Goal: Obtain resource: Download file/media

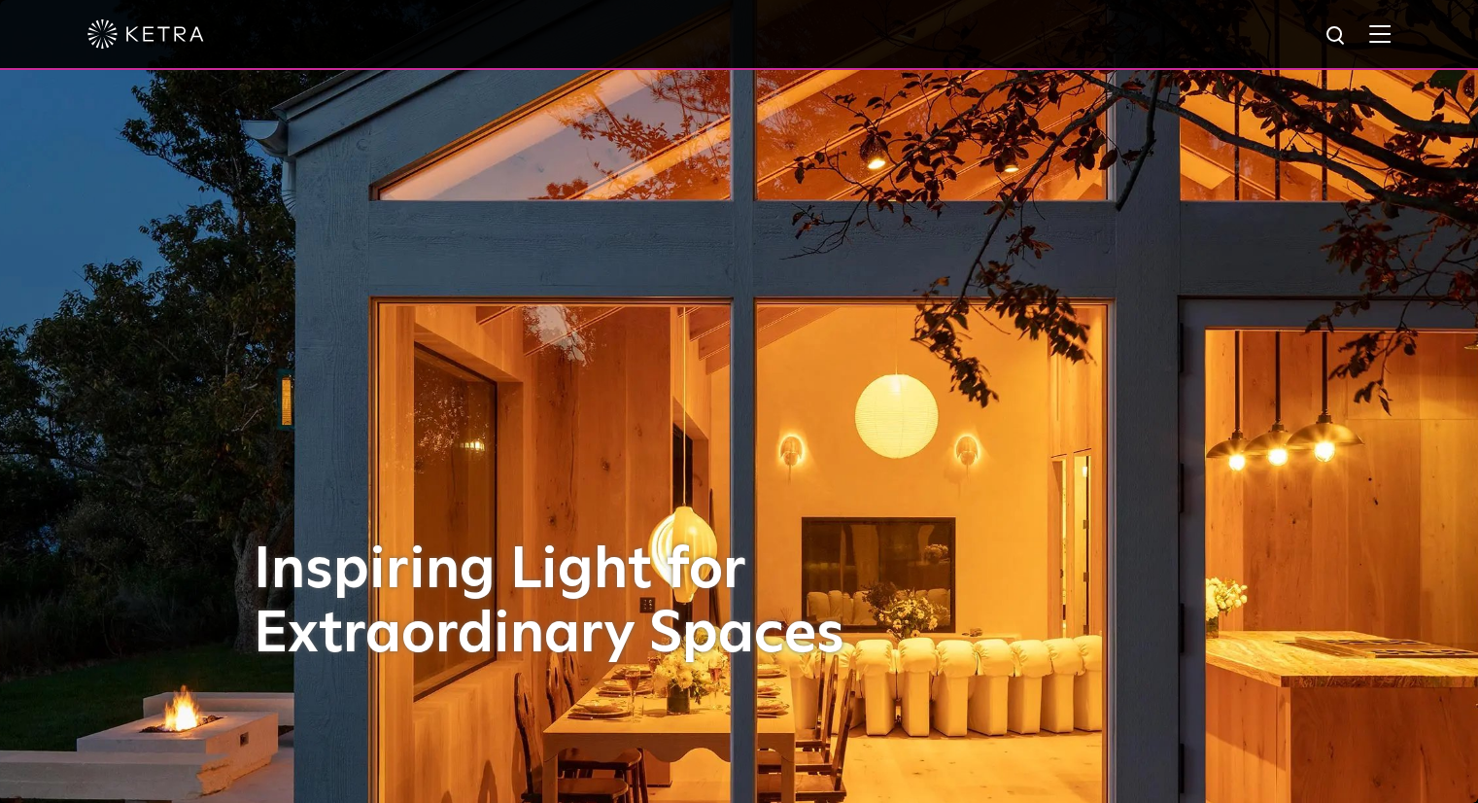
click at [1387, 40] on img at bounding box center [1380, 33] width 21 height 18
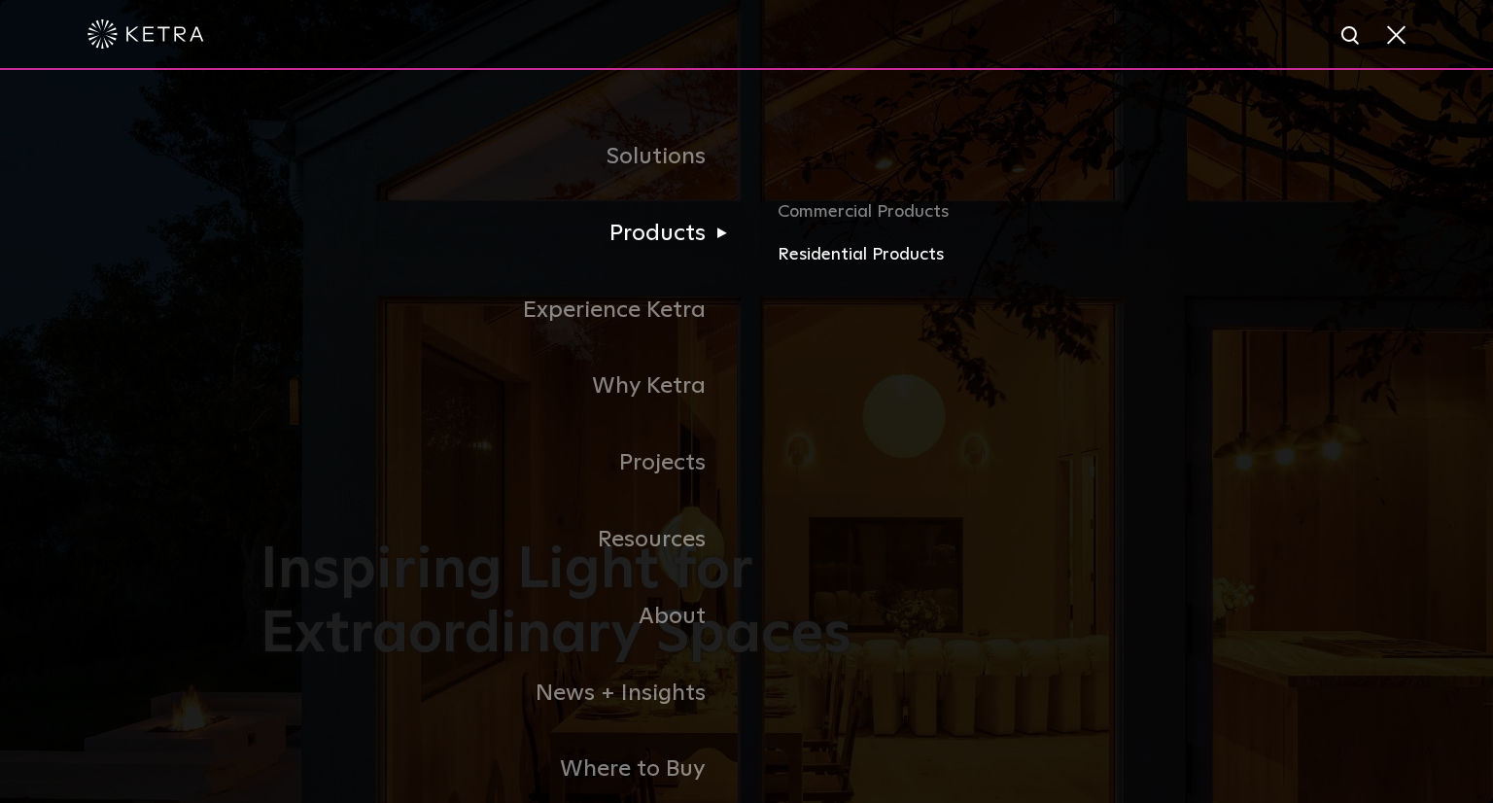
click at [814, 253] on link "Residential Products" at bounding box center [1005, 255] width 455 height 28
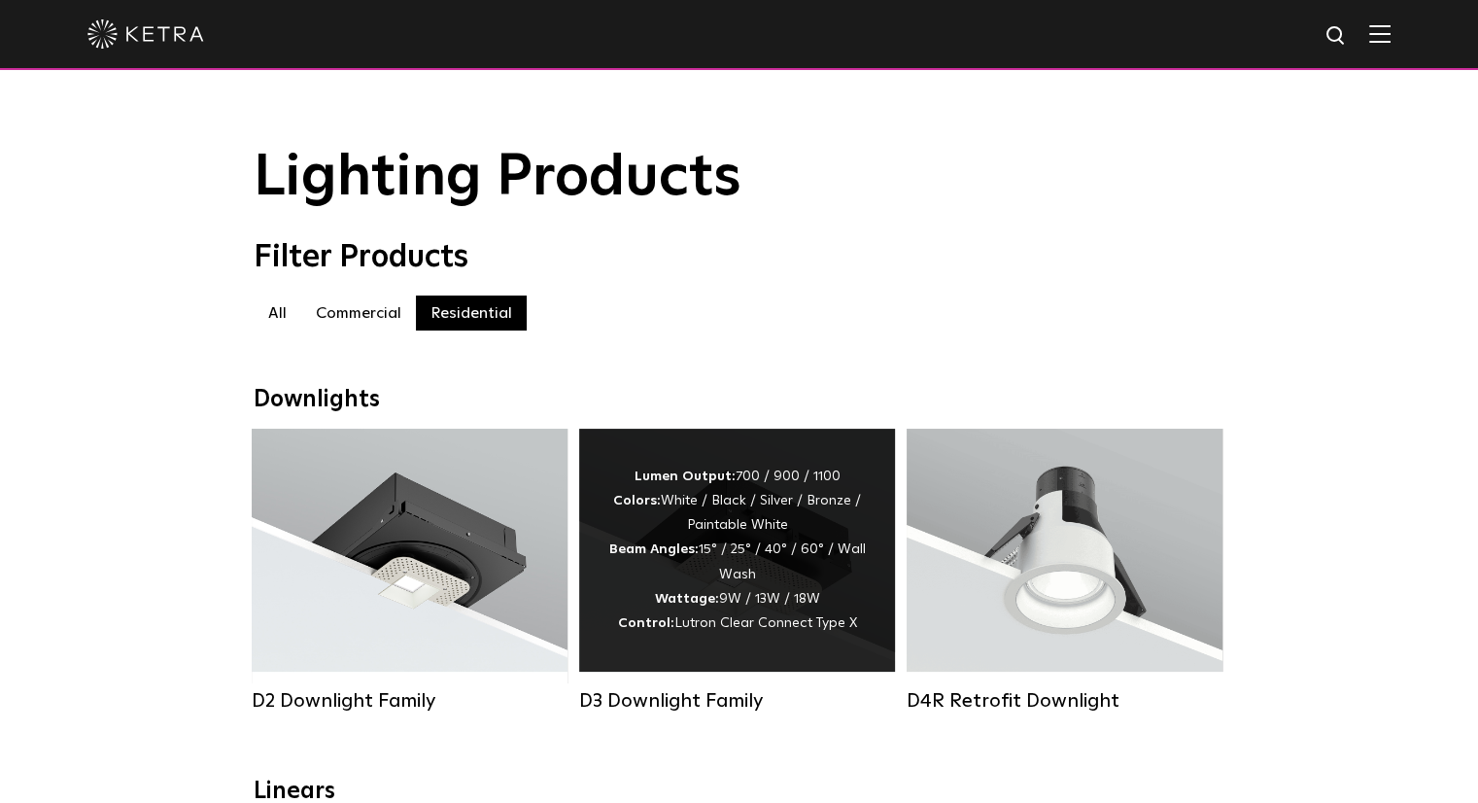
scroll to position [583, 0]
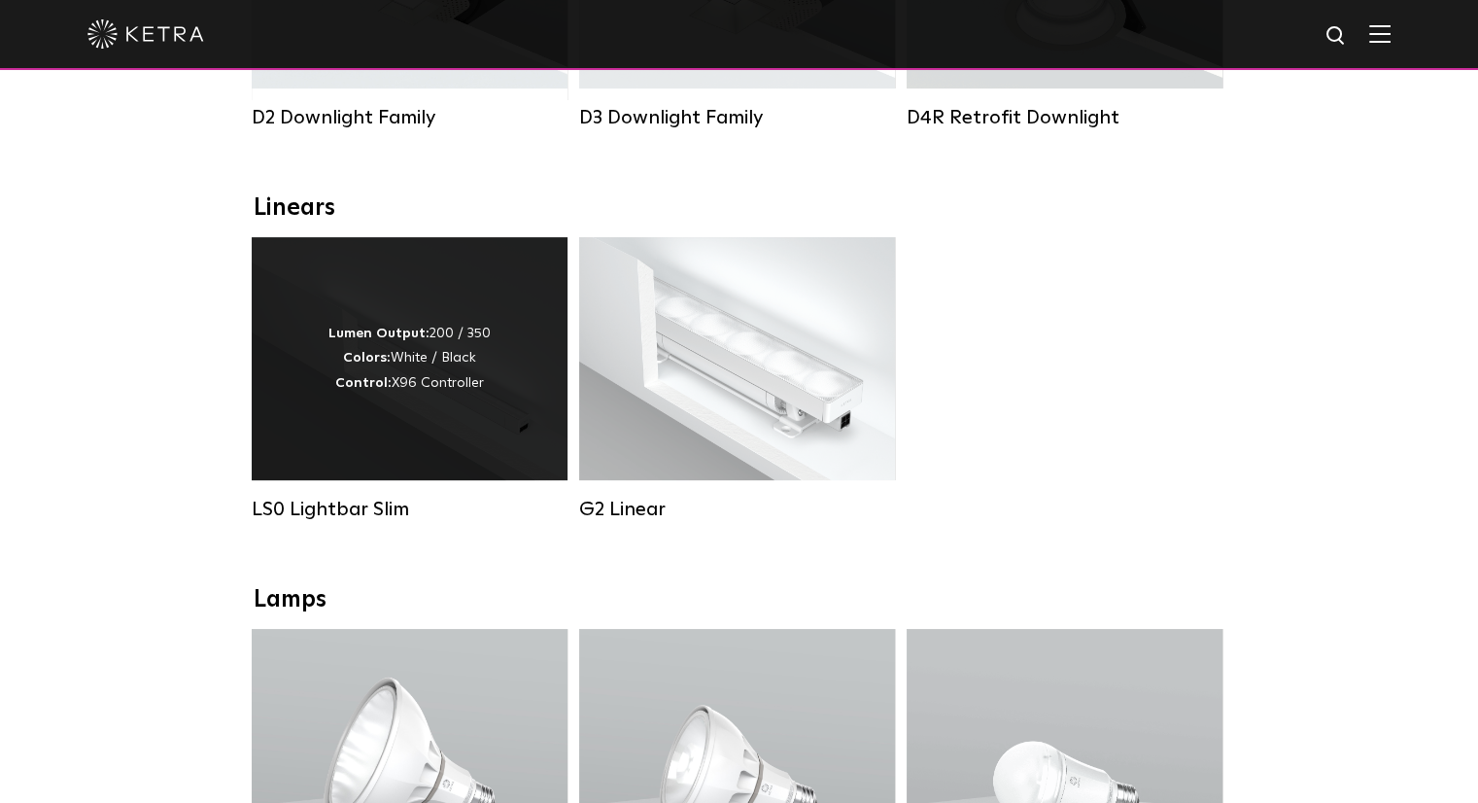
click at [430, 427] on div "Lumen Output: 200 / 350 Colors: White / Black Control: X96 Controller" at bounding box center [410, 358] width 316 height 243
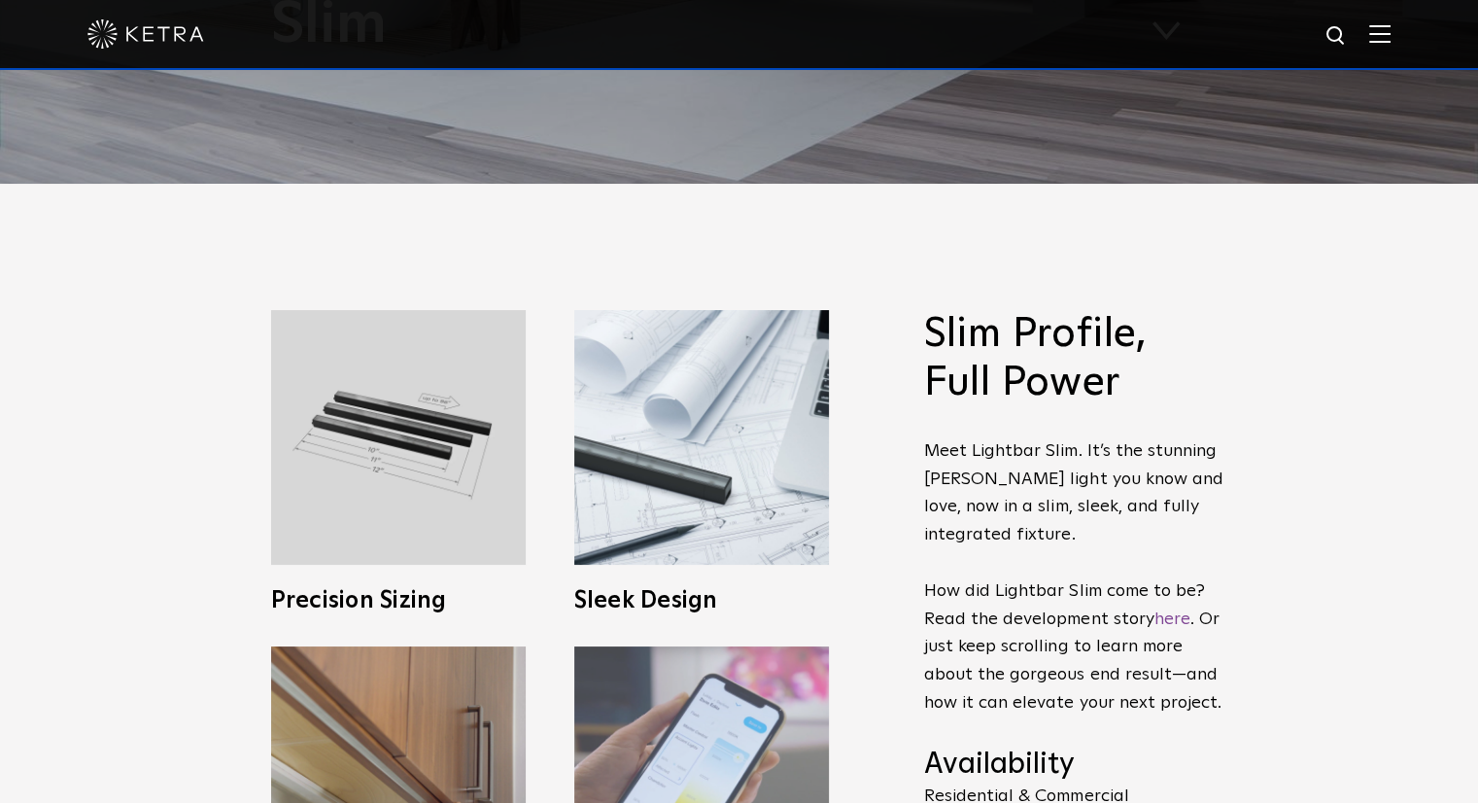
scroll to position [389, 0]
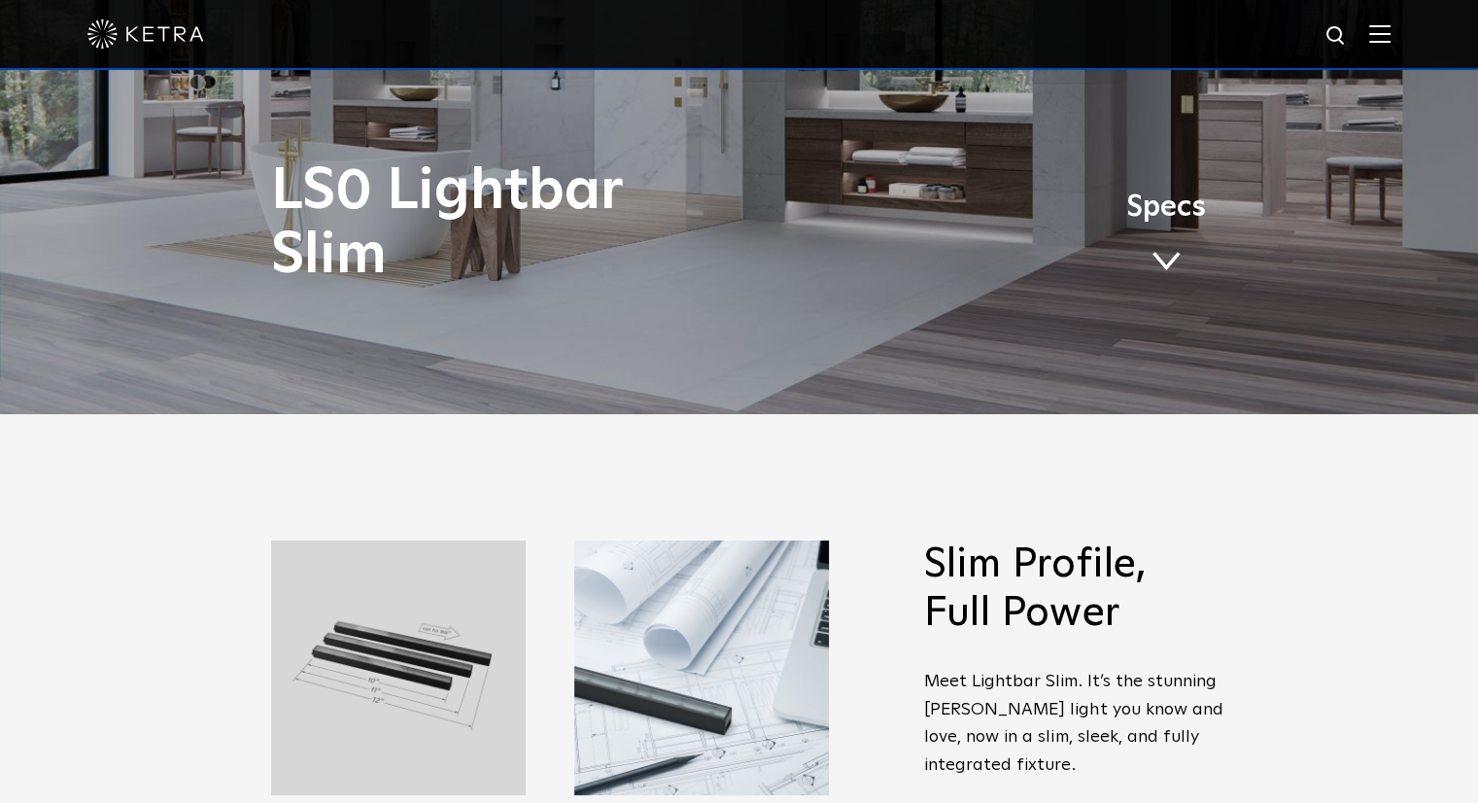
click at [1157, 219] on span "Specs" at bounding box center [1167, 207] width 80 height 28
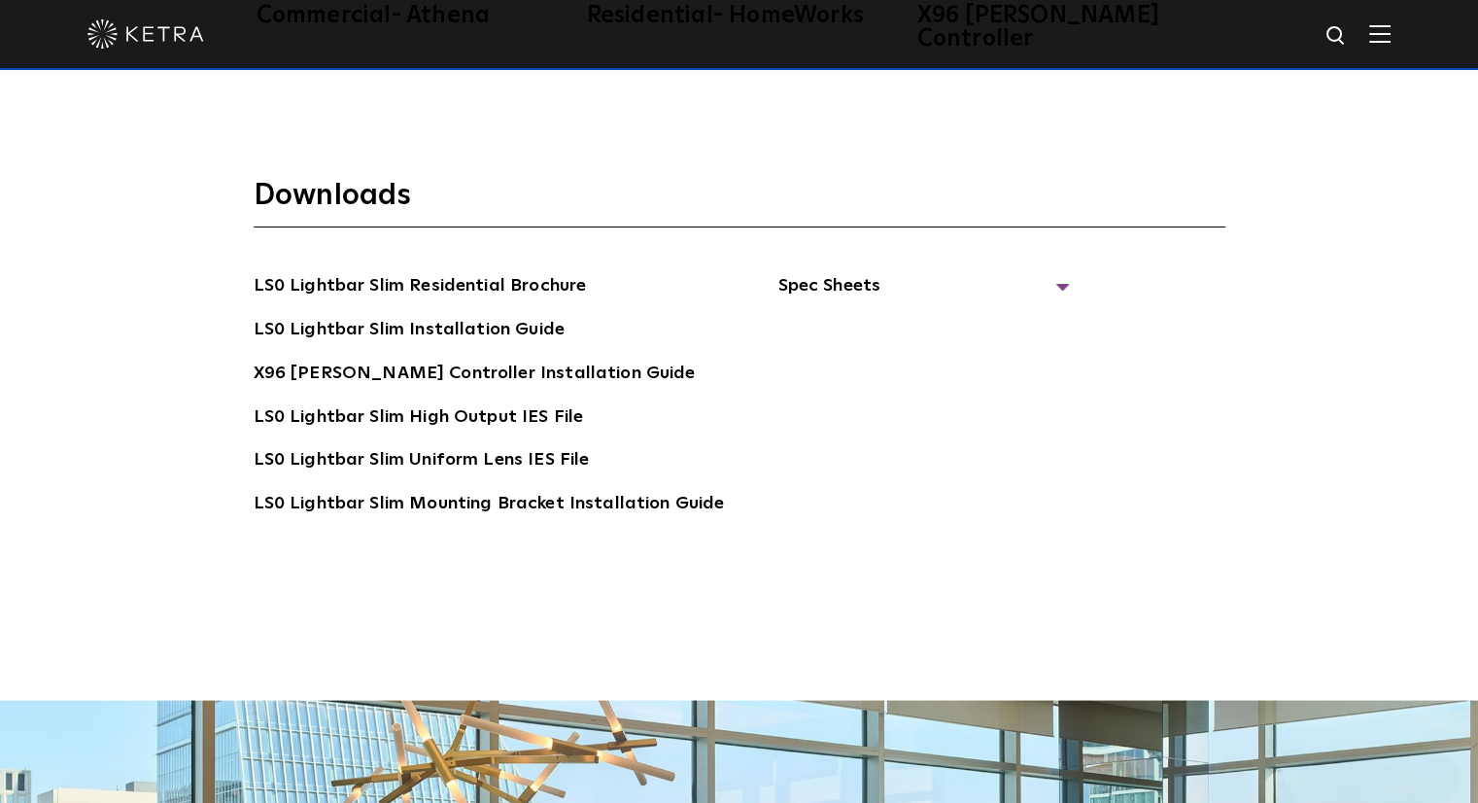
scroll to position [3787, 0]
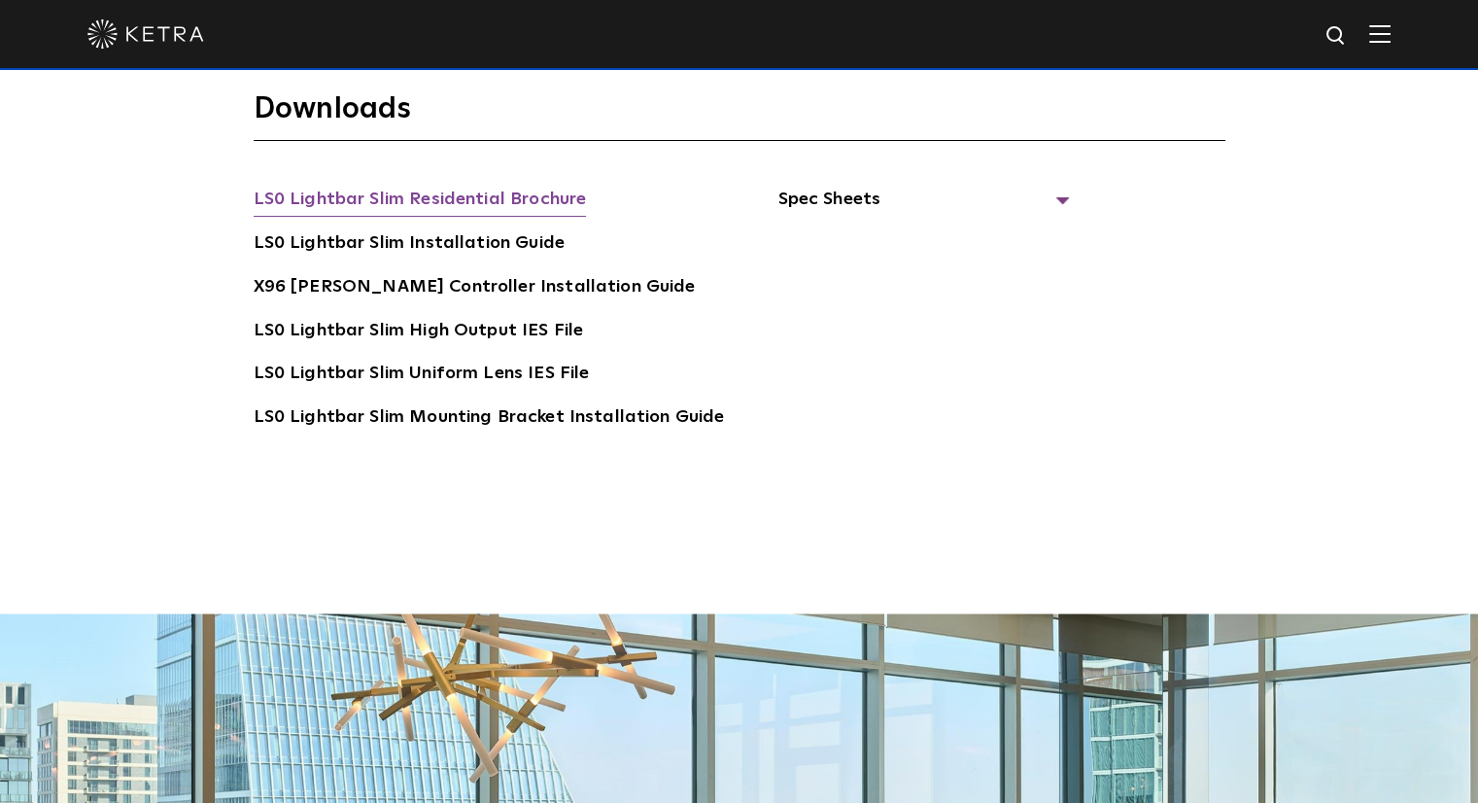
click at [466, 186] on link "LS0 Lightbar Slim Residential Brochure" at bounding box center [420, 201] width 333 height 31
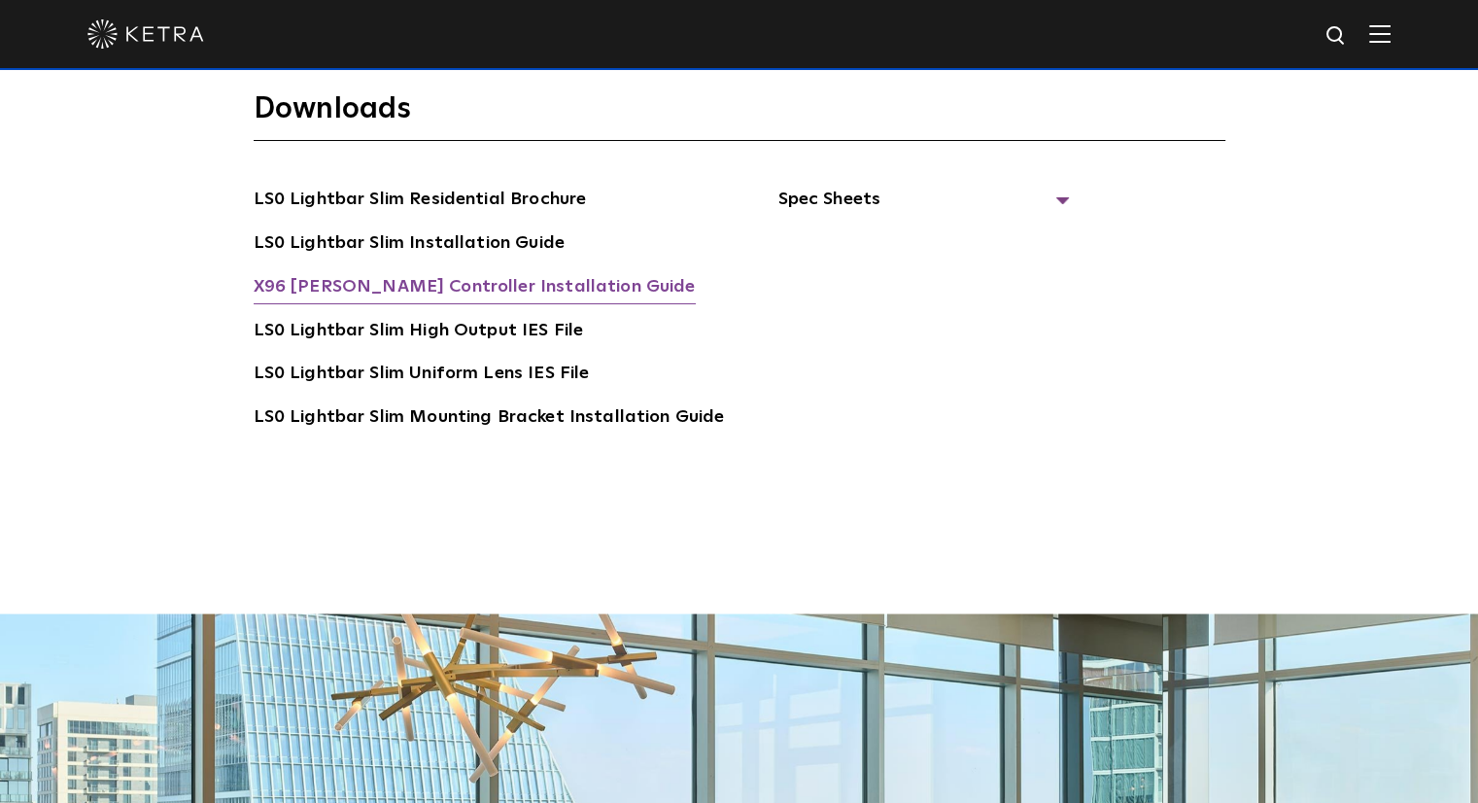
click at [435, 273] on link "X96 [PERSON_NAME] Controller Installation Guide" at bounding box center [475, 288] width 442 height 31
click at [468, 229] on link "LS0 Lightbar Slim Installation Guide" at bounding box center [409, 244] width 311 height 31
